Goal: Check status: Check status

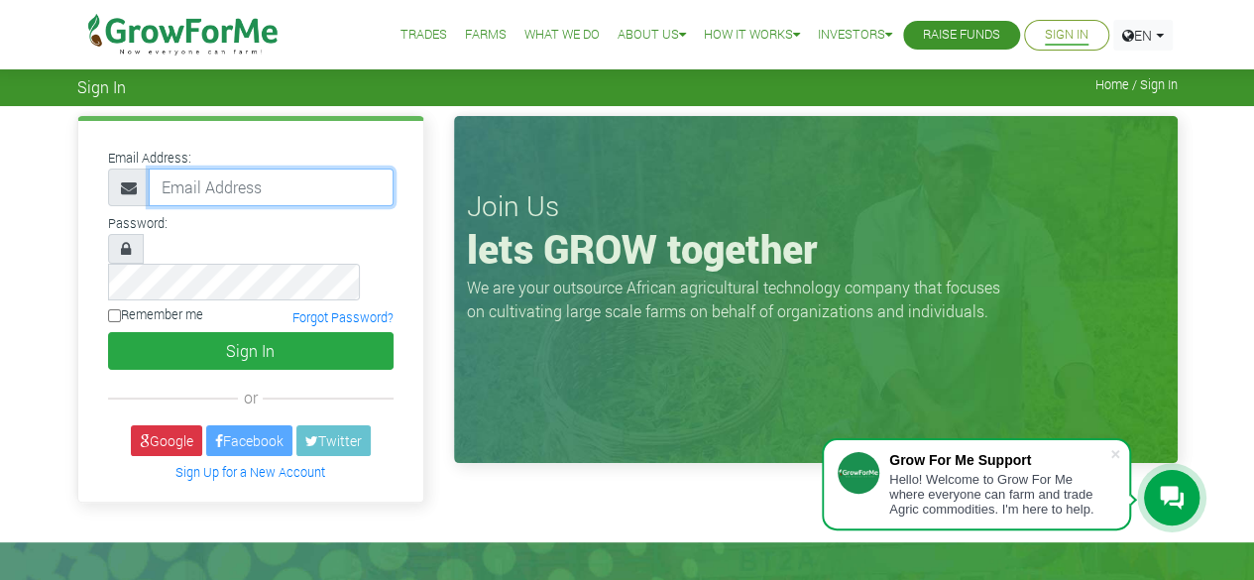
click at [313, 190] on input "email" at bounding box center [271, 187] width 245 height 38
type input "233553064724@growforme.com"
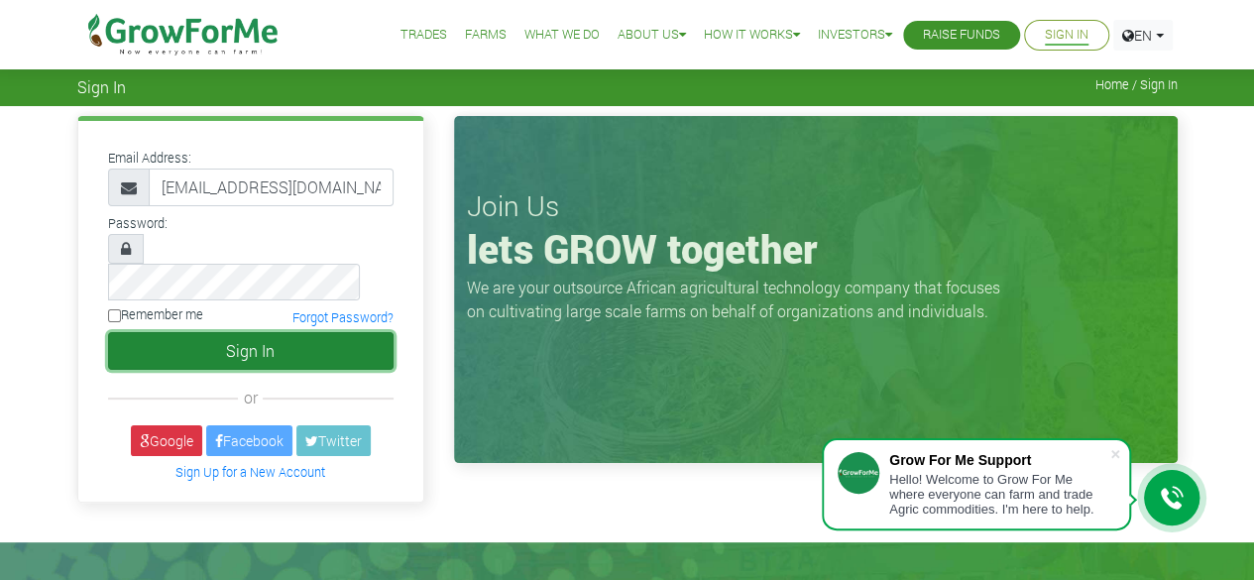
click at [188, 332] on button "Sign In" at bounding box center [250, 351] width 285 height 38
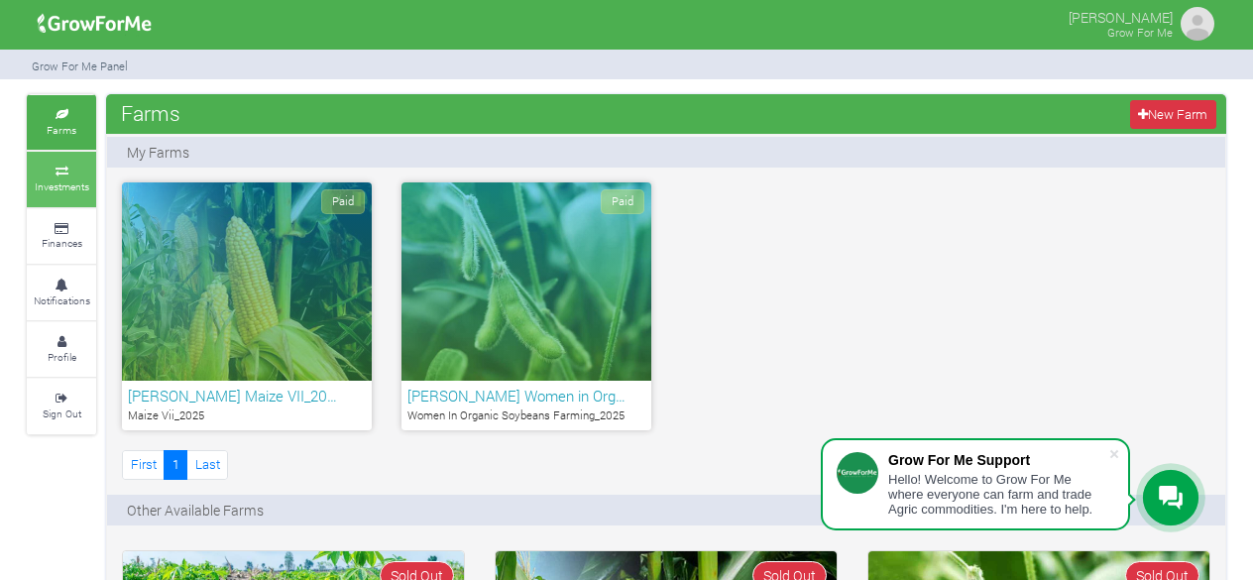
click at [61, 187] on small "Investments" at bounding box center [62, 186] width 55 height 14
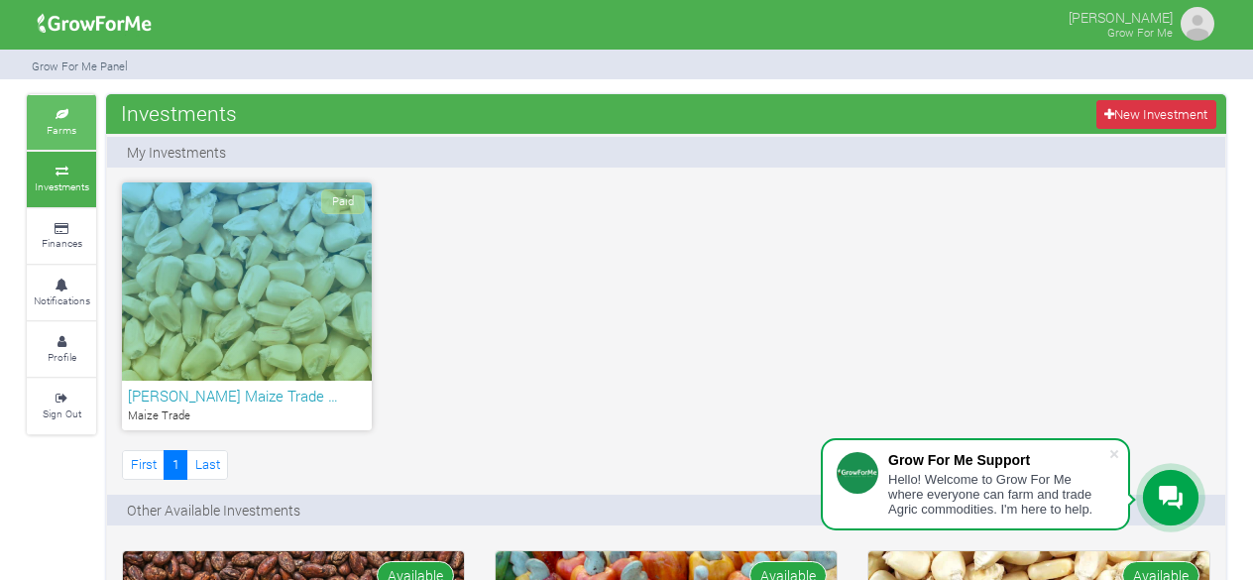
click at [57, 116] on icon at bounding box center [61, 115] width 59 height 10
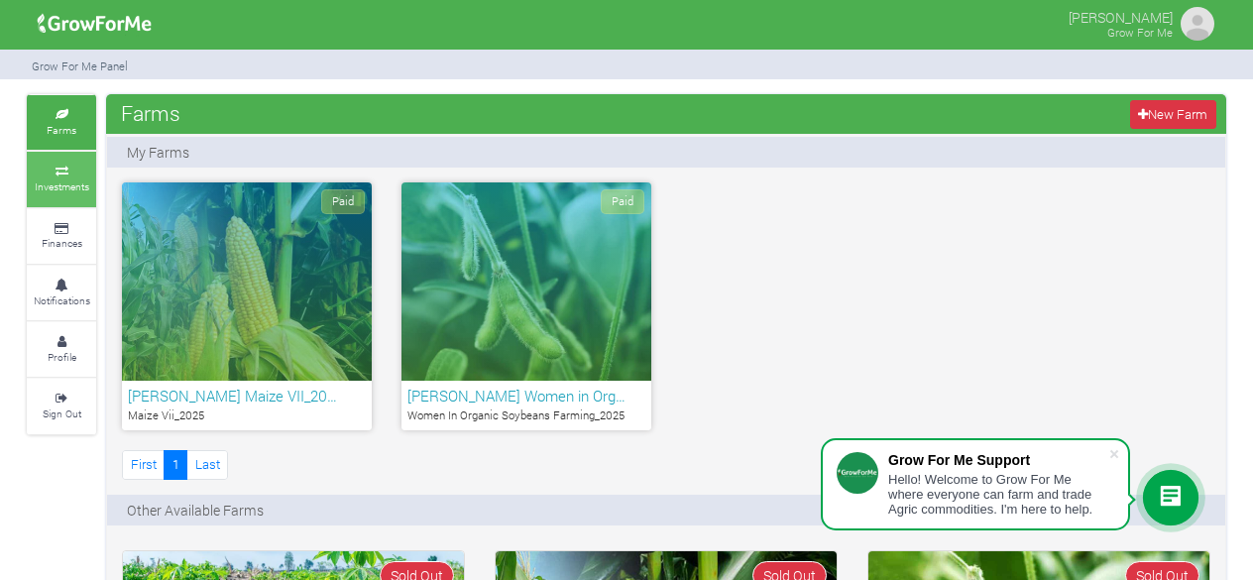
click at [65, 167] on icon at bounding box center [61, 172] width 59 height 10
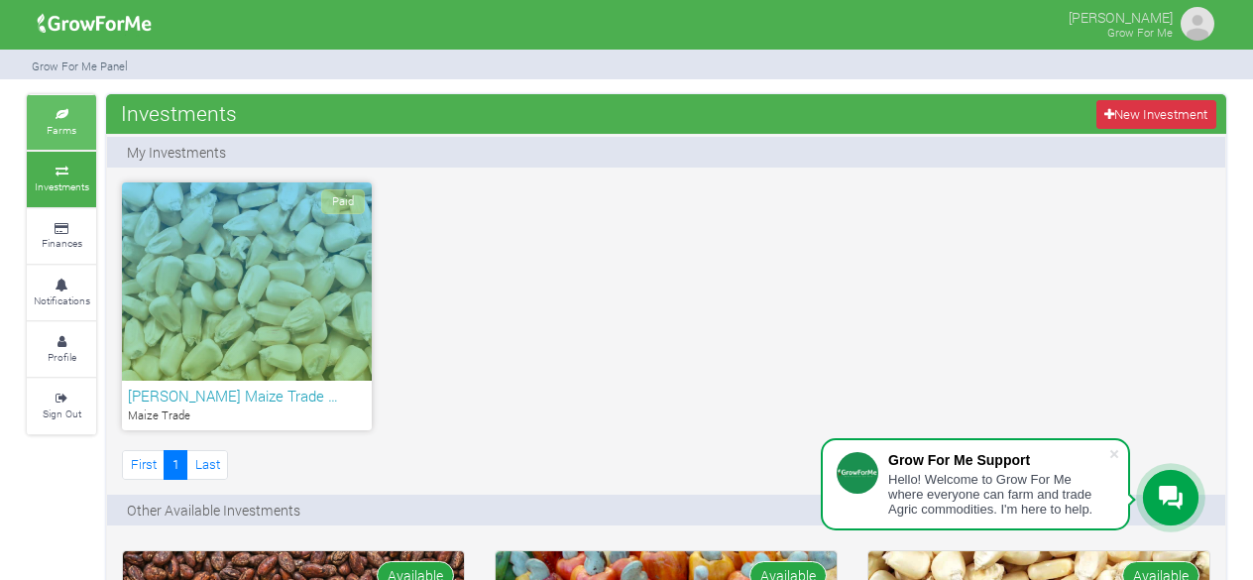
click at [66, 128] on small "Farms" at bounding box center [62, 130] width 30 height 14
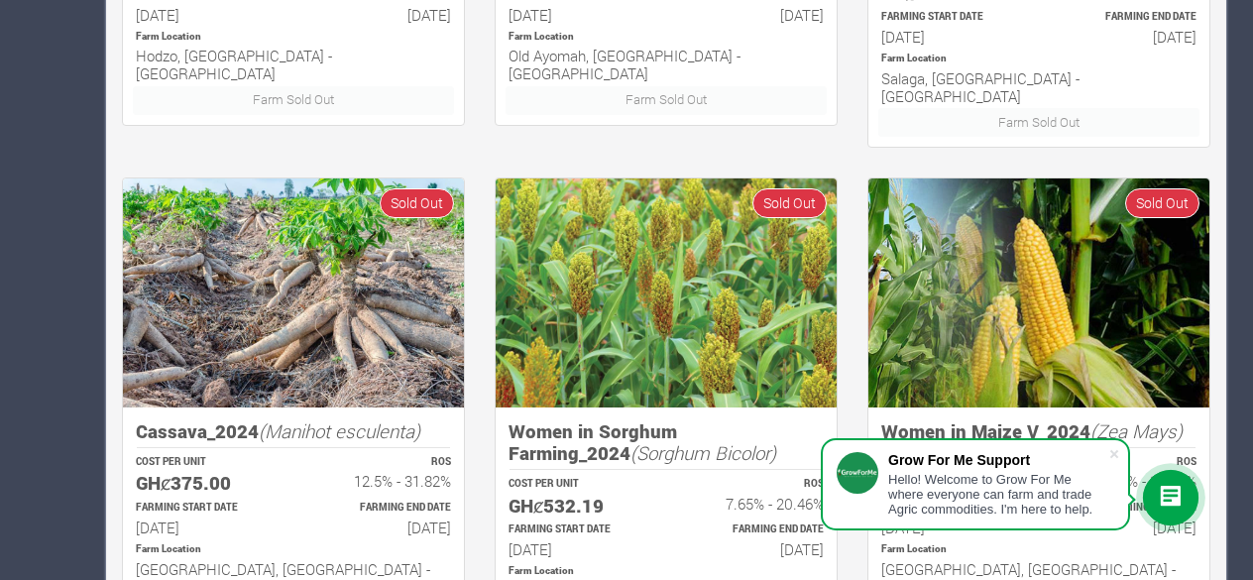
scroll to position [1512, 0]
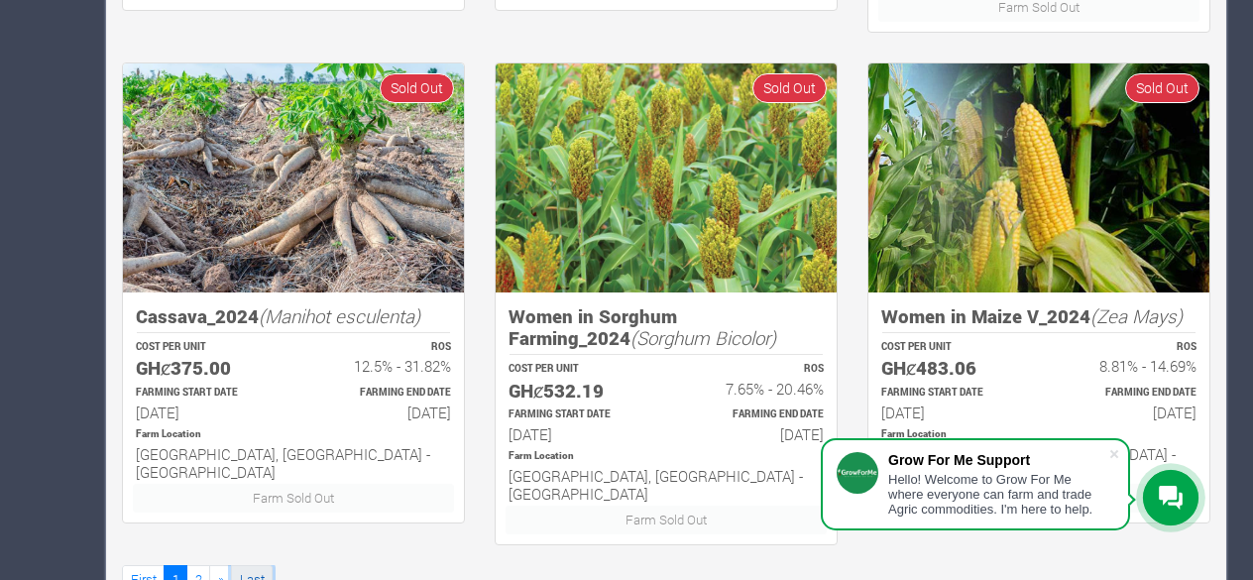
click at [250, 565] on link "Last" at bounding box center [252, 579] width 42 height 29
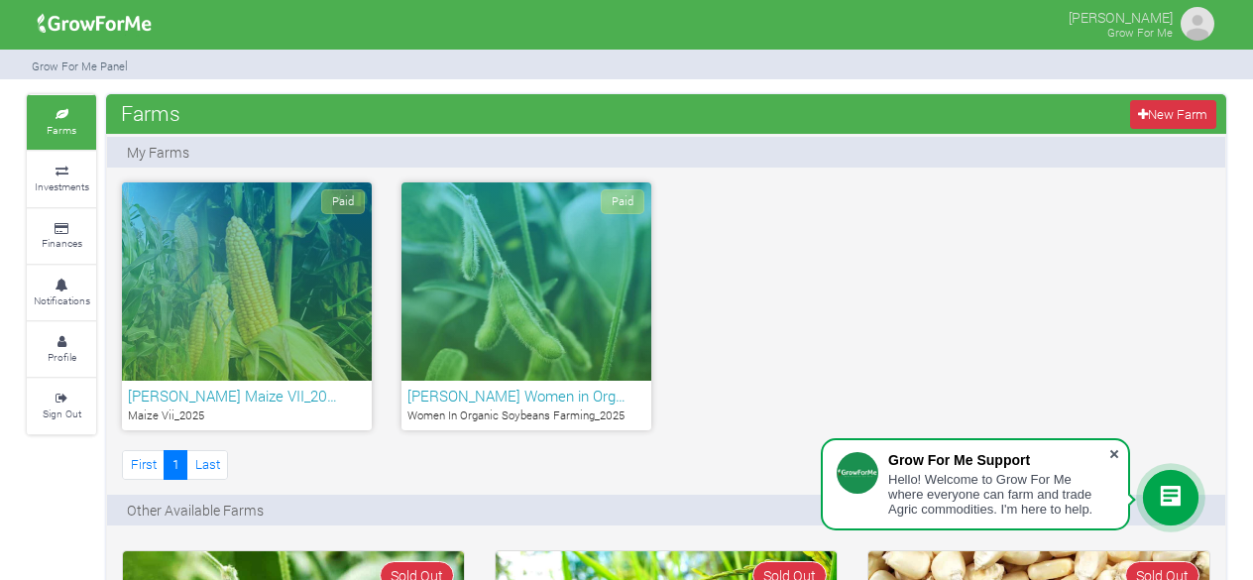
click at [1118, 456] on span at bounding box center [1114, 454] width 20 height 20
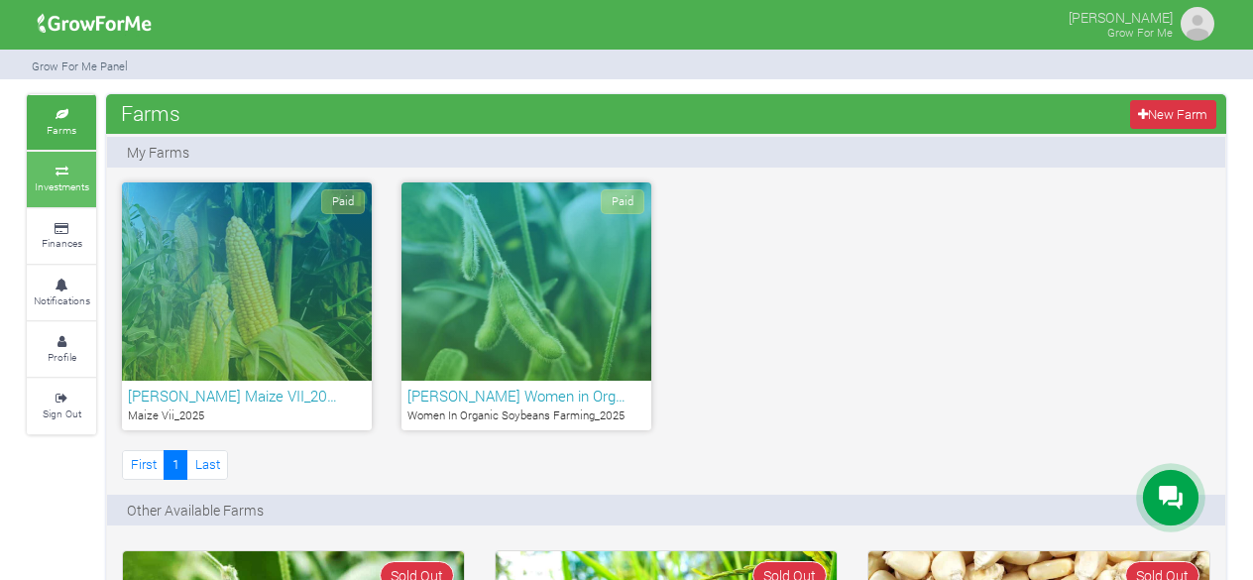
click at [80, 187] on small "Investments" at bounding box center [62, 186] width 55 height 14
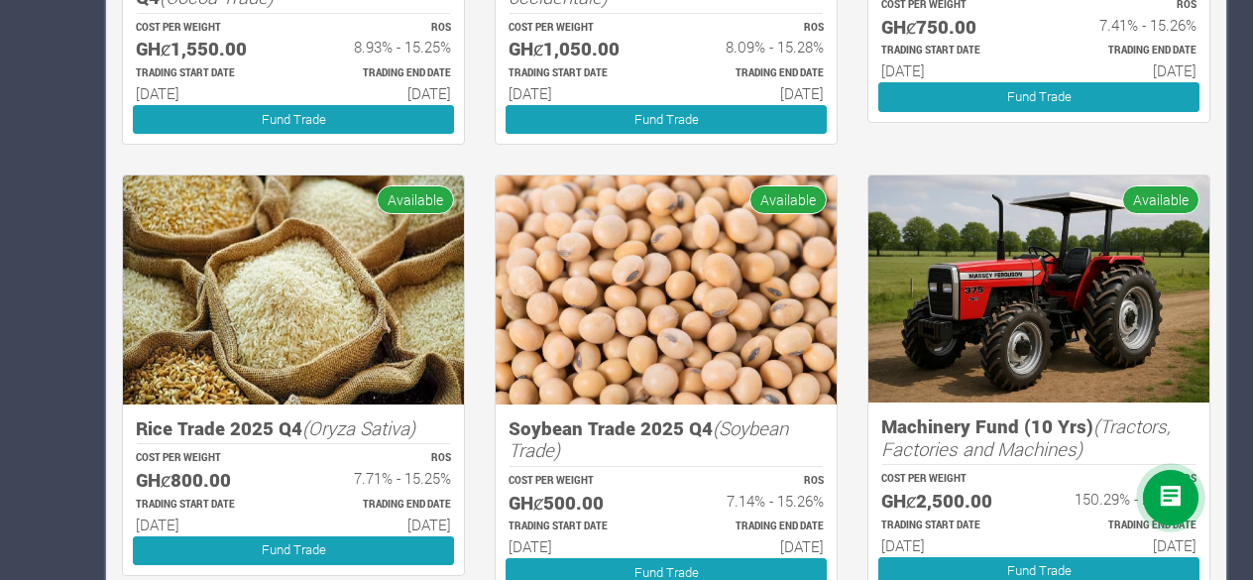
scroll to position [830, 0]
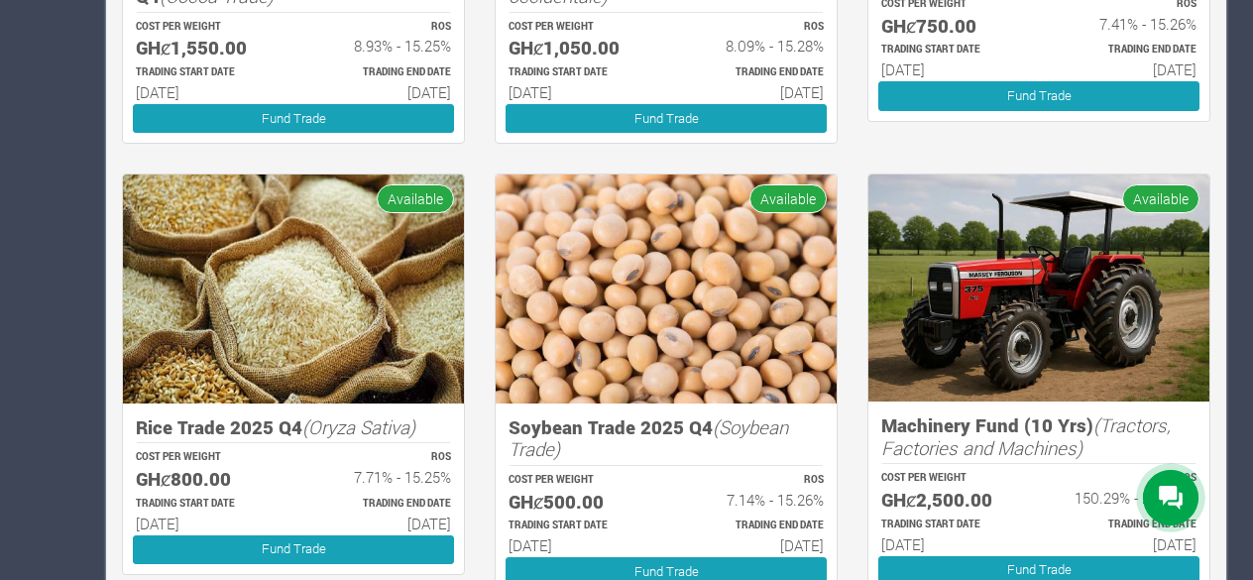
click at [499, 435] on div "Soybean Trade 2025 Q4 (Soybean Trade) COST PER WEIGHT GHȼ500.00 ROS 7.14% - 15.…" at bounding box center [666, 499] width 341 height 193
click at [113, 429] on div "Rice Trade 2025 Q4 (Oryza Sativa) COST PER WEIGHT GHȼ800.00 ROS 7.71% - 15.25% …" at bounding box center [293, 389] width 373 height 433
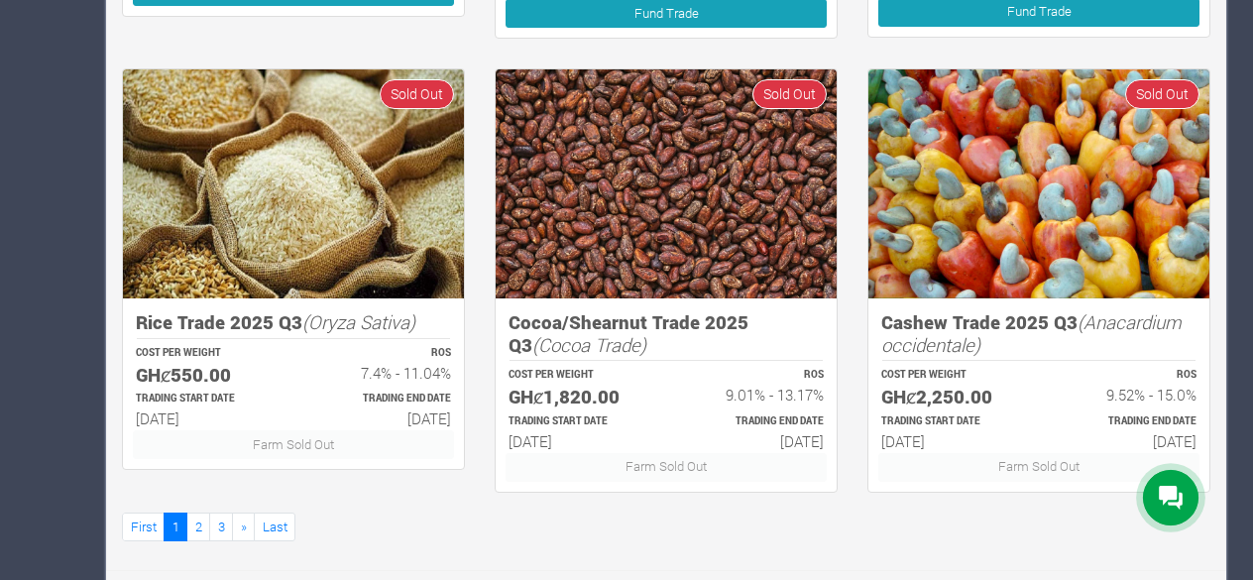
scroll to position [1388, 0]
click at [192, 525] on link "2" at bounding box center [198, 526] width 24 height 29
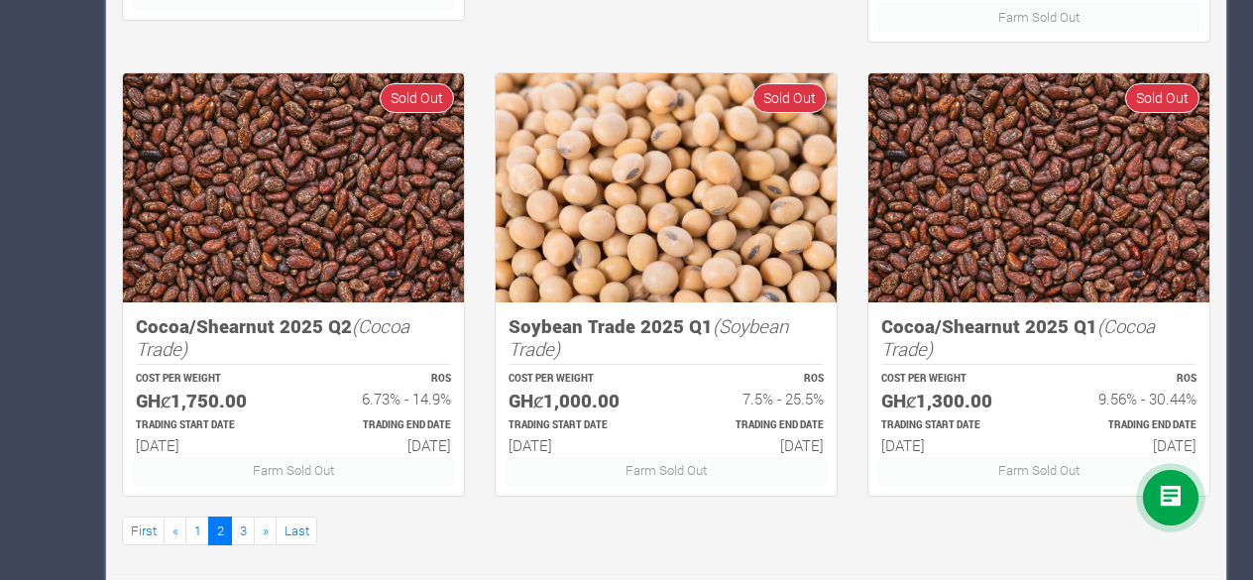
scroll to position [1388, 0]
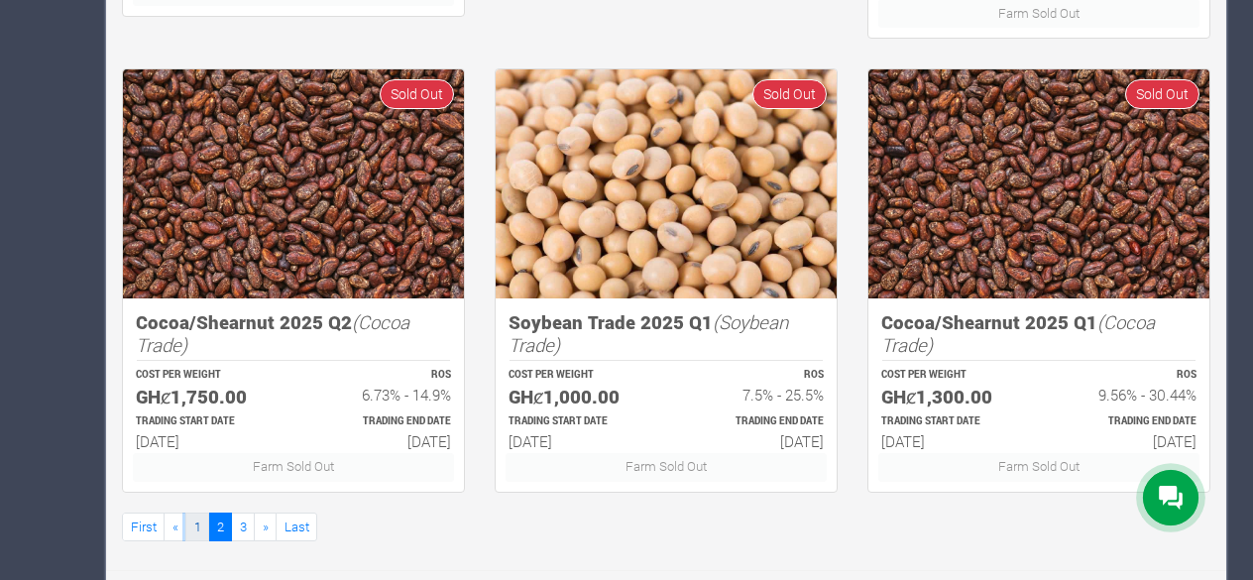
click at [195, 518] on link "1" at bounding box center [197, 526] width 24 height 29
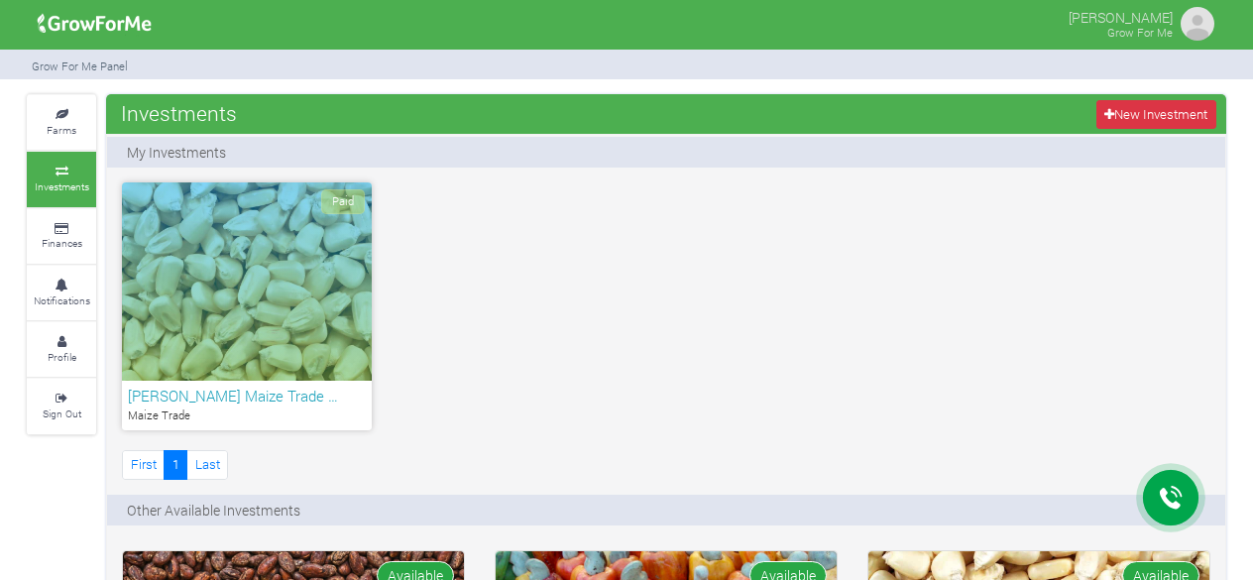
click at [281, 322] on div "Paid" at bounding box center [247, 281] width 250 height 198
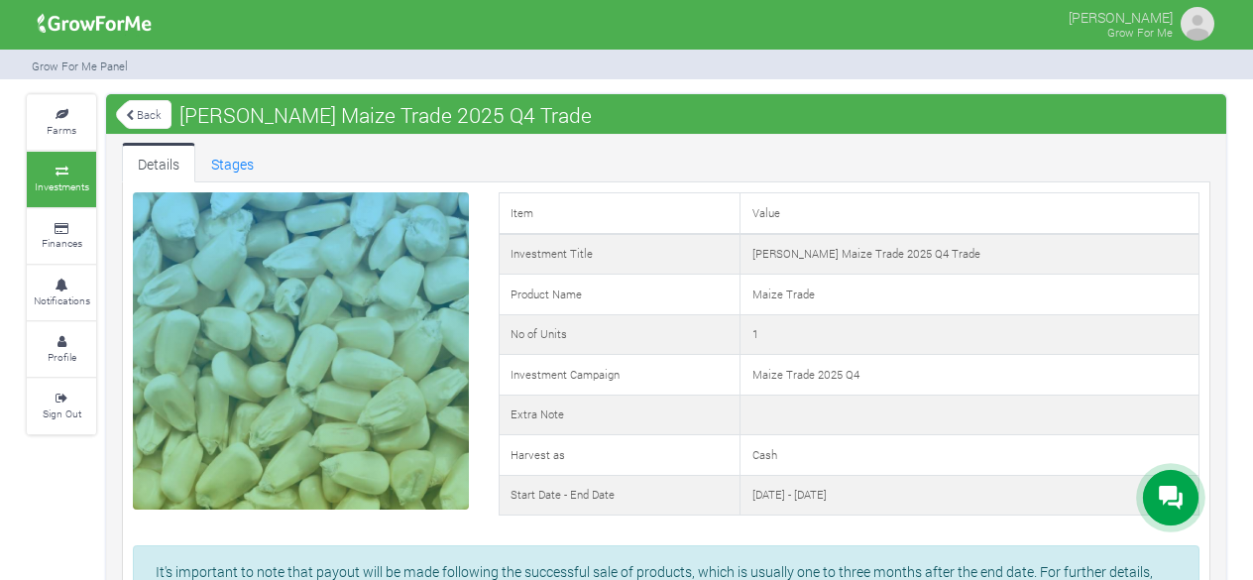
click at [135, 119] on link "Back" at bounding box center [144, 114] width 56 height 33
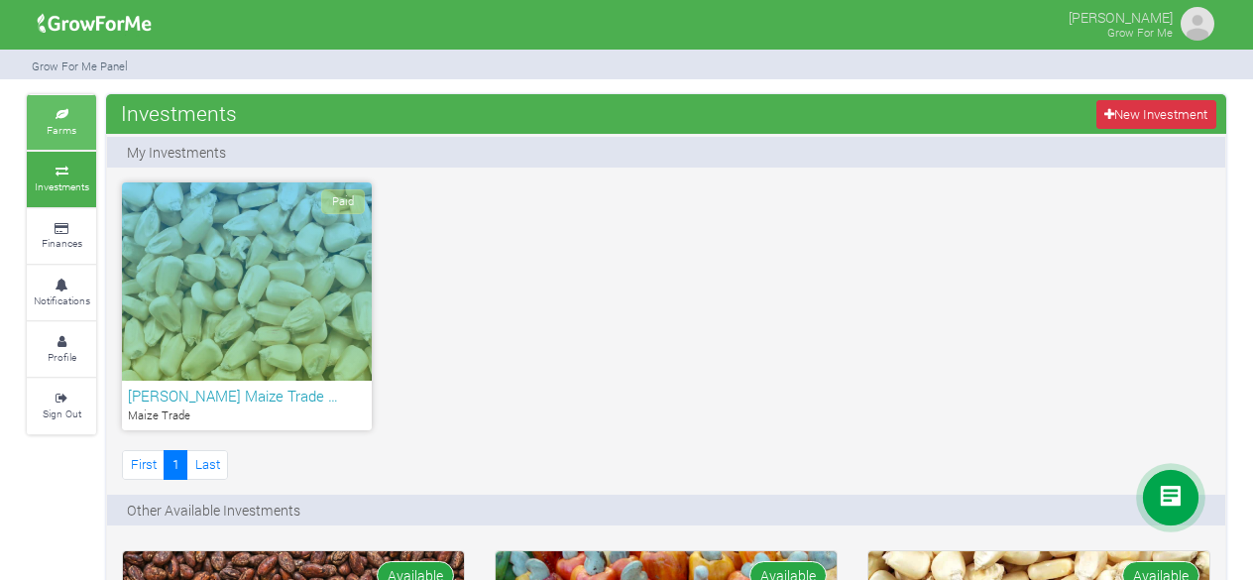
click at [72, 116] on icon at bounding box center [61, 115] width 59 height 10
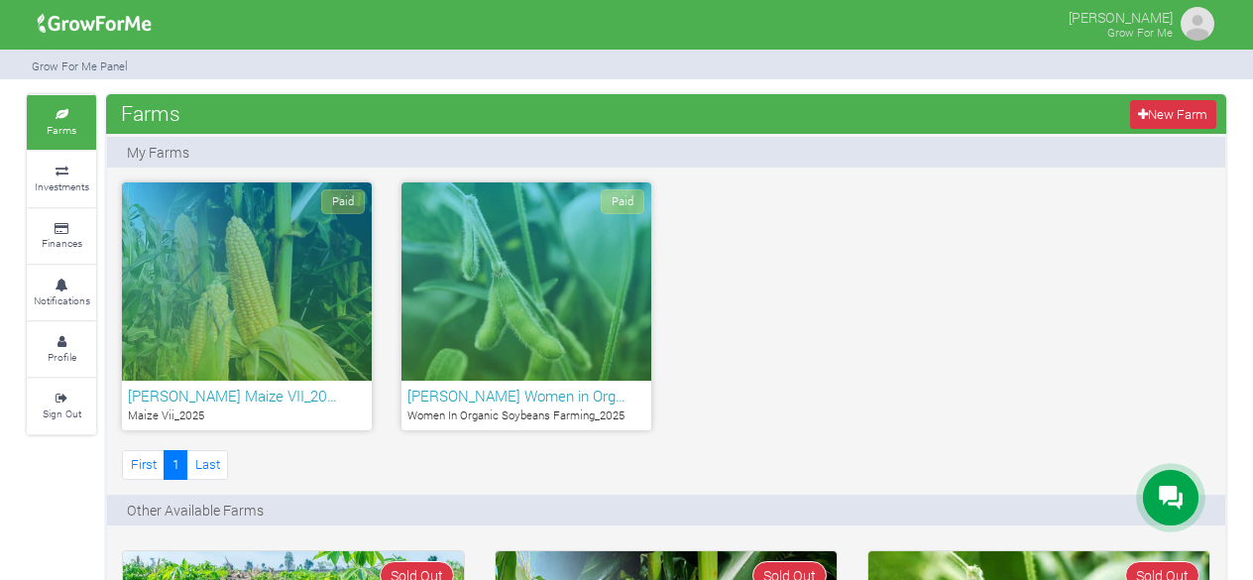
click at [487, 351] on div "Paid" at bounding box center [526, 281] width 250 height 198
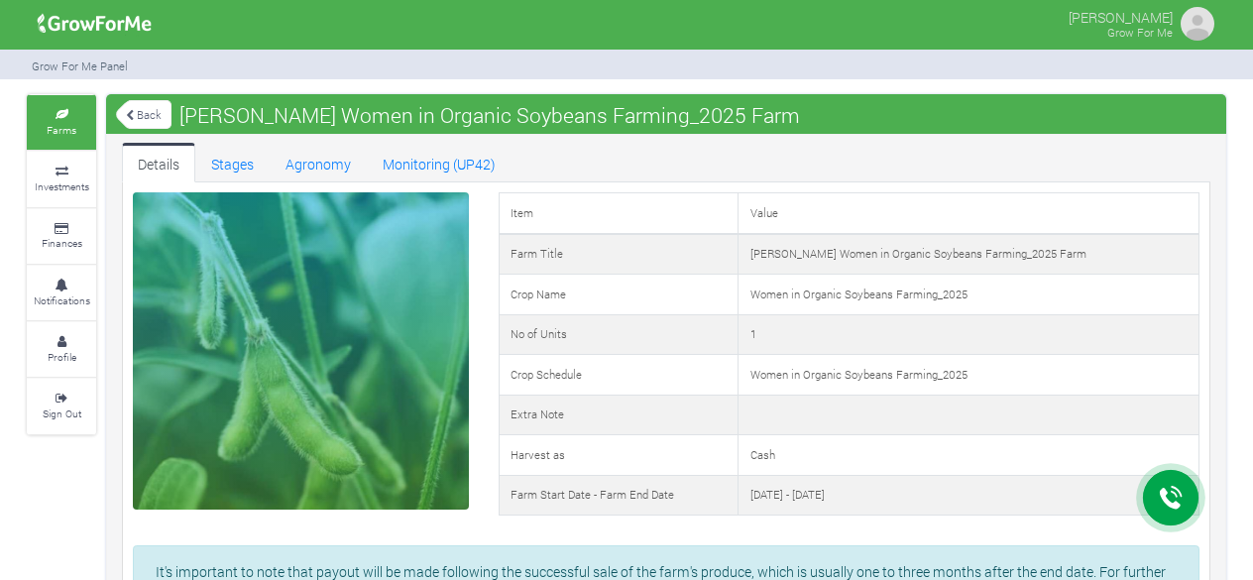
click at [153, 114] on link "Back" at bounding box center [144, 114] width 56 height 33
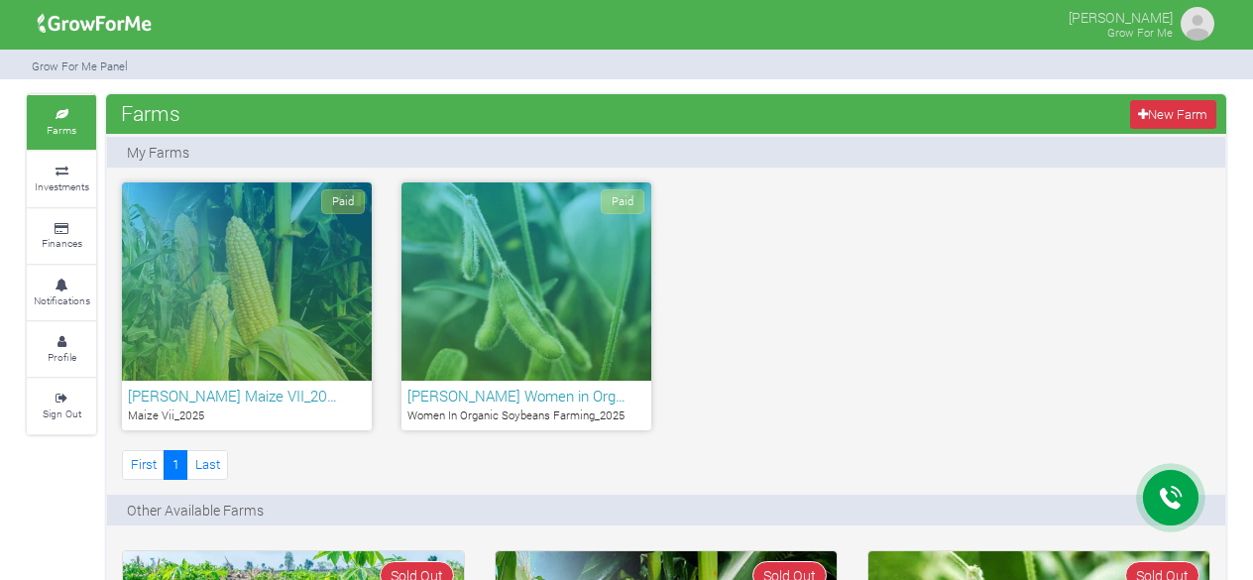
click at [258, 337] on div "Paid" at bounding box center [247, 281] width 250 height 198
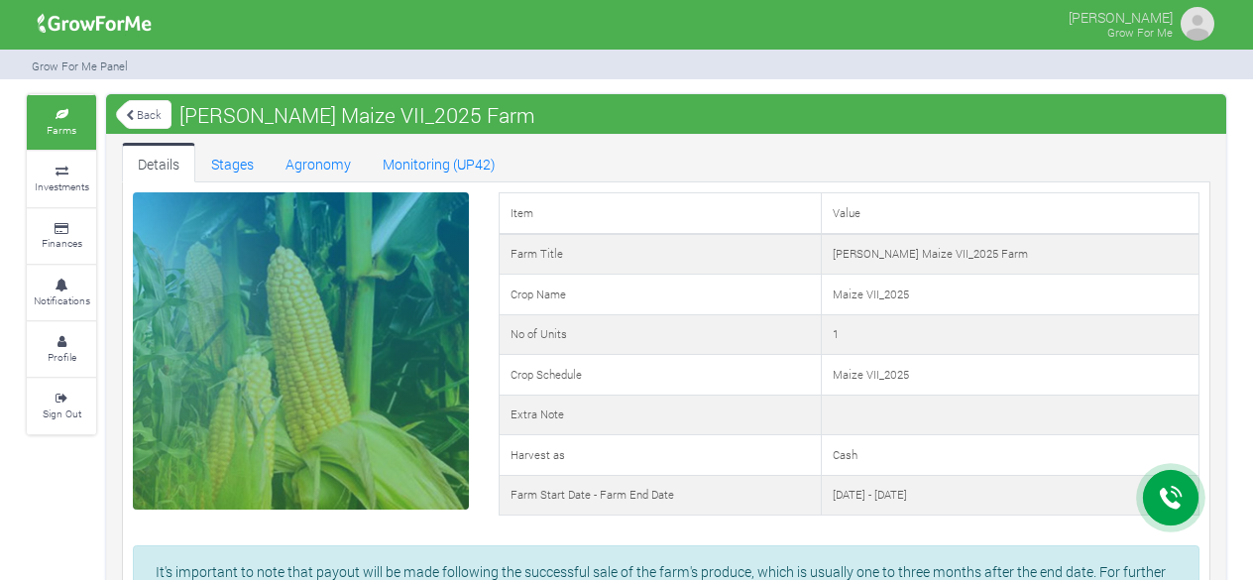
click at [142, 118] on link "Back" at bounding box center [144, 114] width 56 height 33
